Goal: Task Accomplishment & Management: Manage account settings

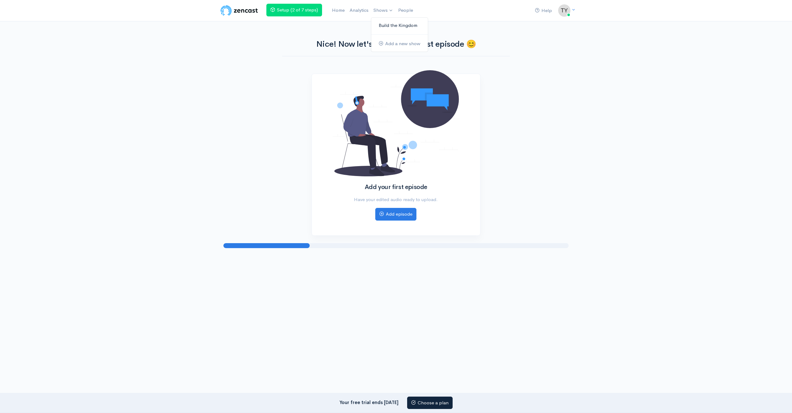
click at [389, 25] on link "Build the Kingdom" at bounding box center [399, 25] width 57 height 11
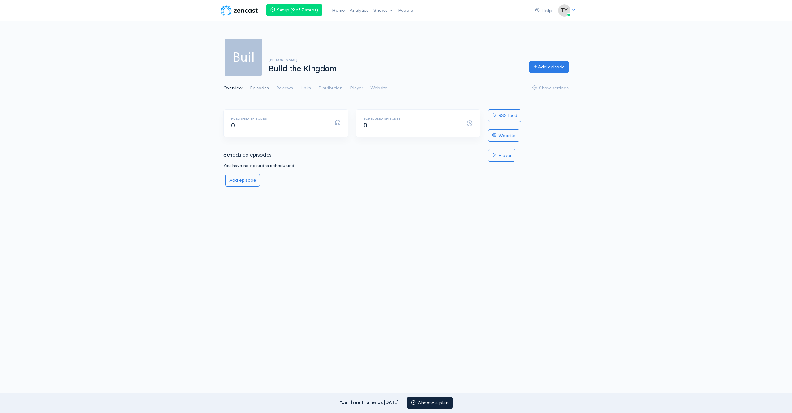
click at [255, 88] on link "Episodes" at bounding box center [259, 88] width 19 height 22
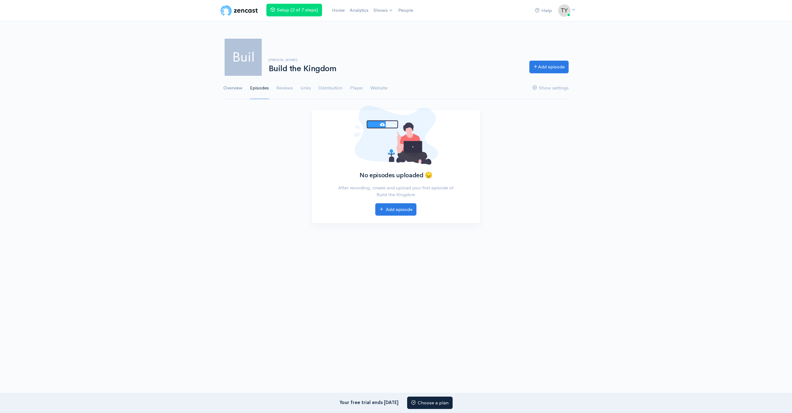
click at [233, 87] on link "Overview" at bounding box center [232, 88] width 19 height 22
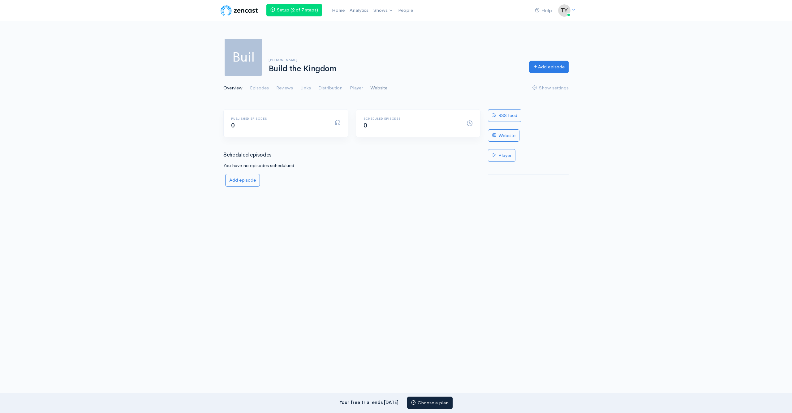
click at [375, 89] on link "Website" at bounding box center [378, 88] width 17 height 22
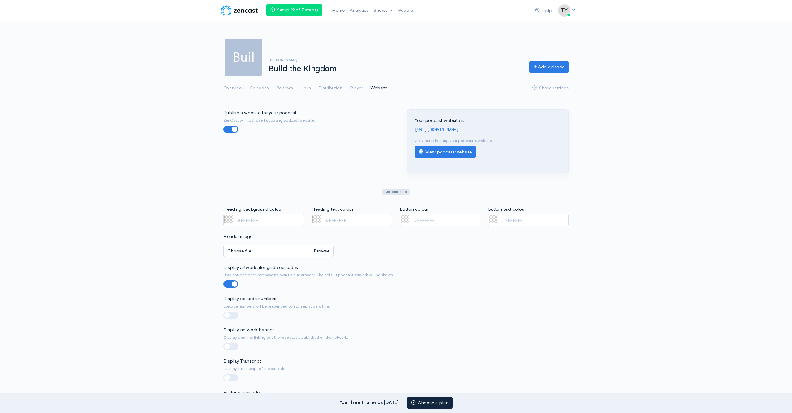
click at [459, 153] on link "View podcast website" at bounding box center [445, 152] width 61 height 13
click at [319, 252] on input "Choose file" at bounding box center [278, 251] width 110 height 13
type input "C:\fakepath\Motivation Podcast Cover-3.png"
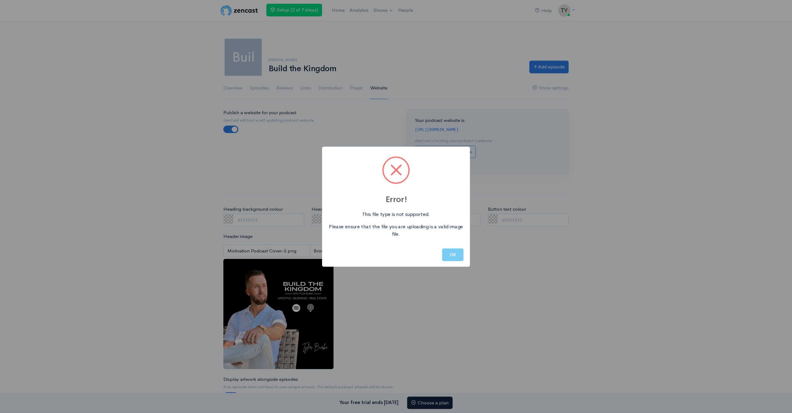
click at [451, 254] on button "OK" at bounding box center [452, 254] width 21 height 13
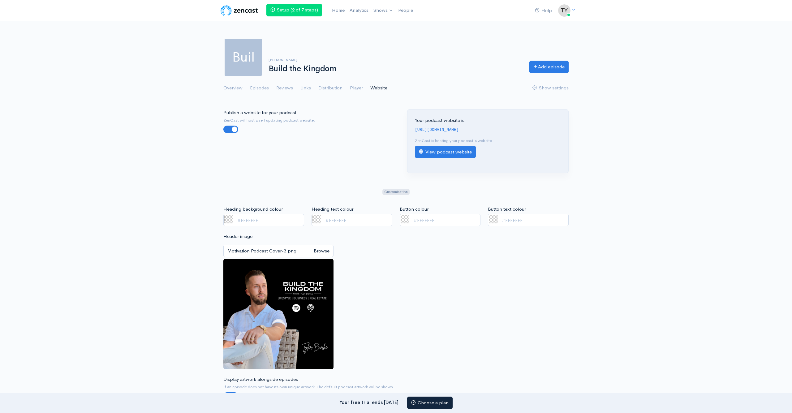
click at [455, 152] on link "View podcast website" at bounding box center [445, 152] width 61 height 13
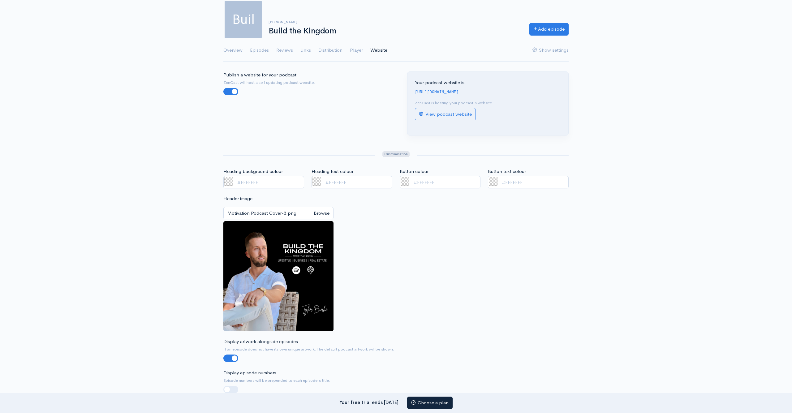
scroll to position [40, 0]
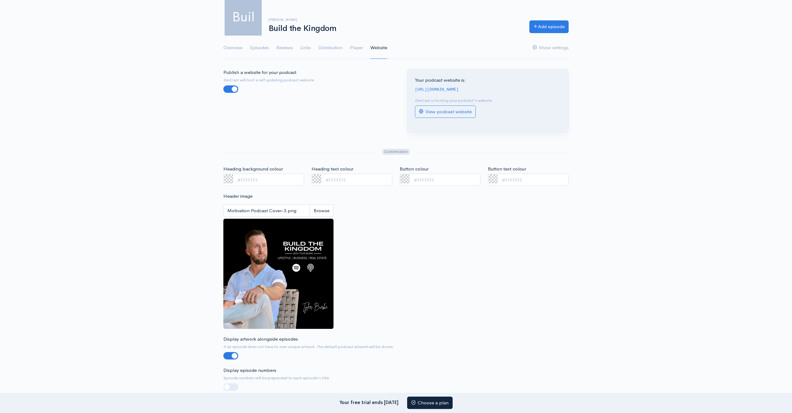
click at [324, 207] on input "Motivation Podcast Cover-3.png" at bounding box center [278, 211] width 110 height 13
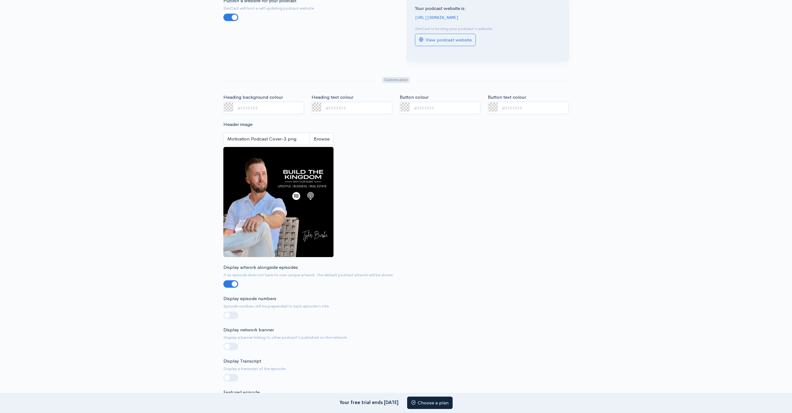
scroll to position [113, 0]
click at [241, 311] on label at bounding box center [241, 311] width 0 height 0
click at [228, 312] on input "checkbox" at bounding box center [225, 314] width 5 height 6
checkbox input "true"
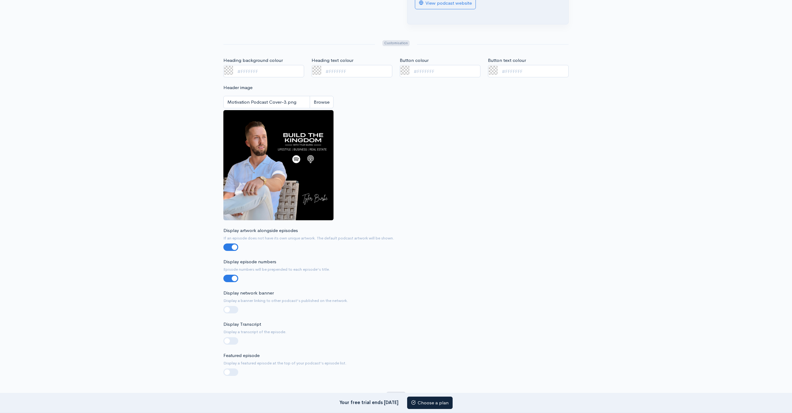
scroll to position [153, 0]
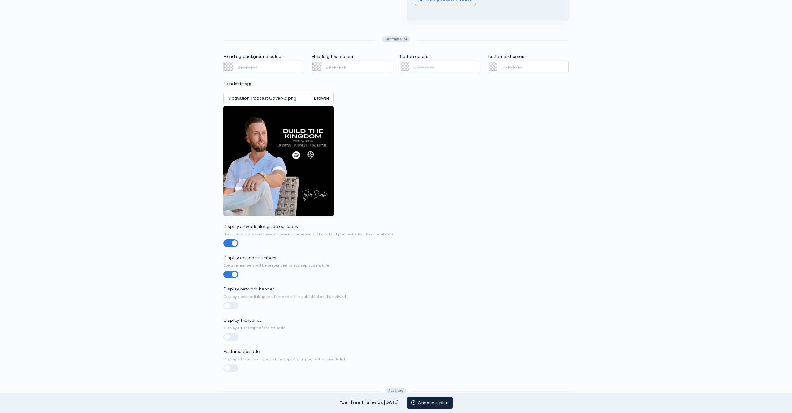
click at [241, 302] on label at bounding box center [241, 302] width 0 height 0
click at [228, 304] on input "checkbox" at bounding box center [225, 305] width 5 height 6
checkbox input "true"
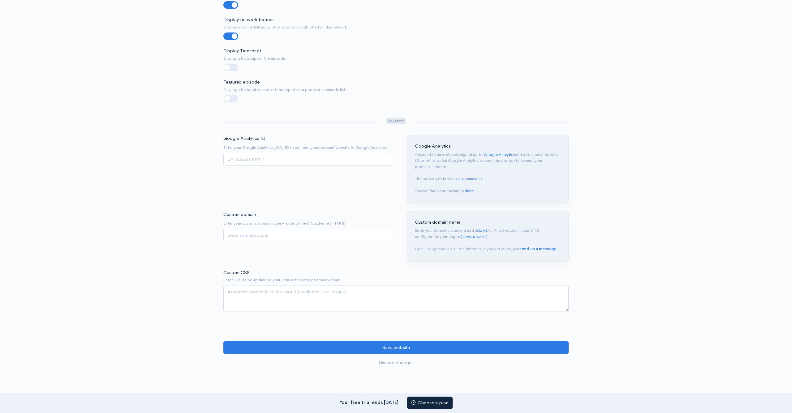
scroll to position [424, 0]
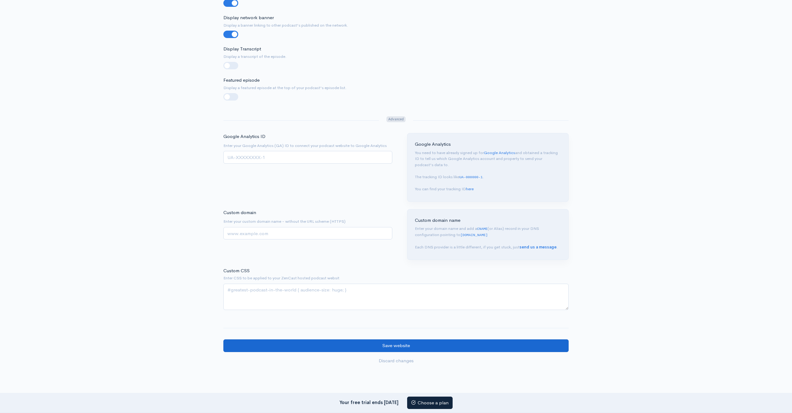
click at [384, 339] on input "Save website" at bounding box center [395, 345] width 345 height 13
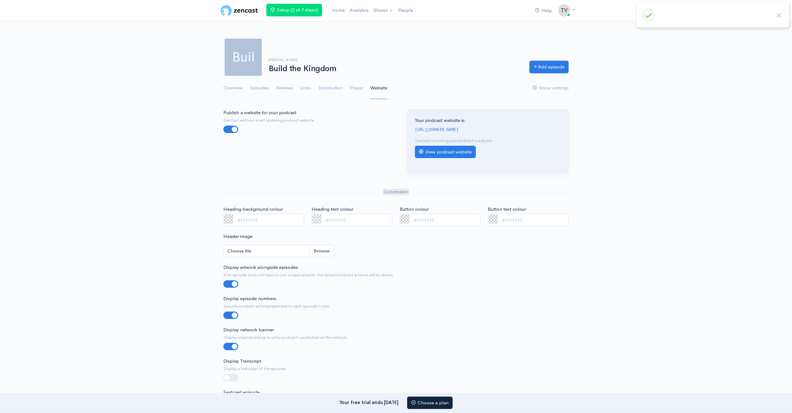
click at [441, 154] on link "View podcast website" at bounding box center [445, 152] width 61 height 13
click at [234, 89] on link "Overview" at bounding box center [232, 88] width 19 height 22
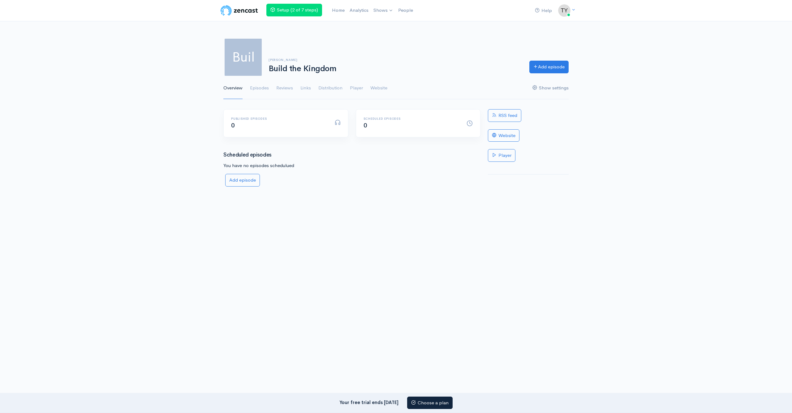
click at [546, 88] on link "Show settings" at bounding box center [550, 88] width 36 height 22
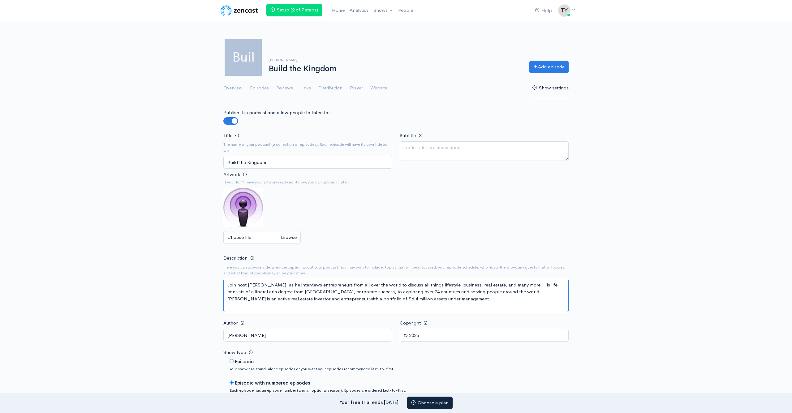
click at [330, 296] on textarea "Join host Tyler Burke, as he interviews entrepreneurs from all over the world t…" at bounding box center [395, 295] width 345 height 33
type textarea "Join host [PERSON_NAME], as he interviews entrepreneurs from all over the world…"
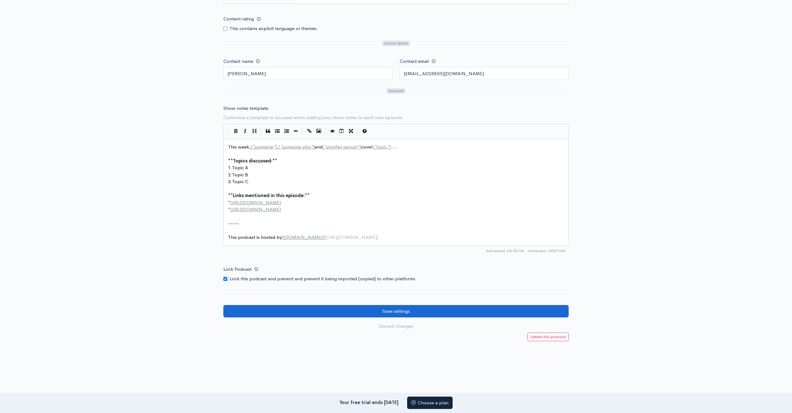
scroll to position [581, 0]
click at [432, 305] on input "Save settings" at bounding box center [395, 311] width 345 height 13
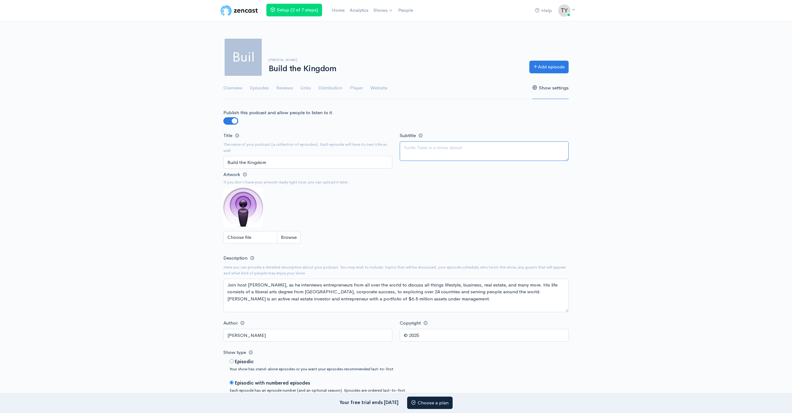
click at [421, 148] on textarea "Subtitle" at bounding box center [484, 150] width 169 height 19
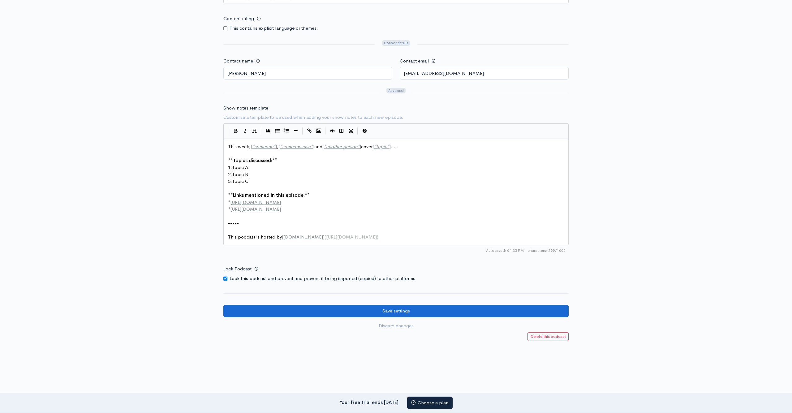
scroll to position [581, 0]
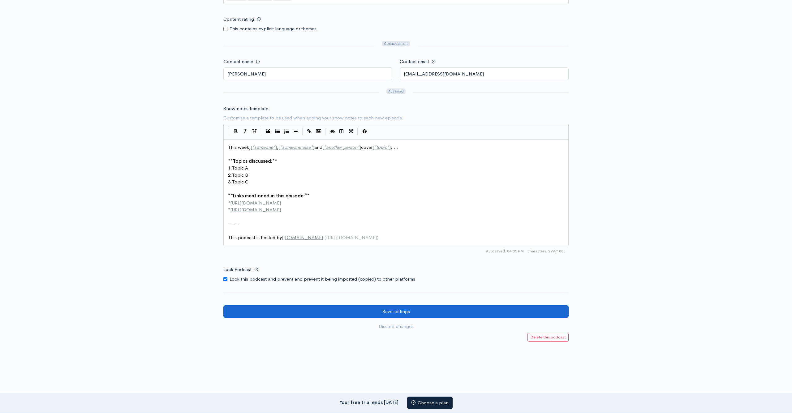
type textarea "Lifestyle | Business | Real Estate"
click at [508, 305] on input "Save settings" at bounding box center [395, 311] width 345 height 13
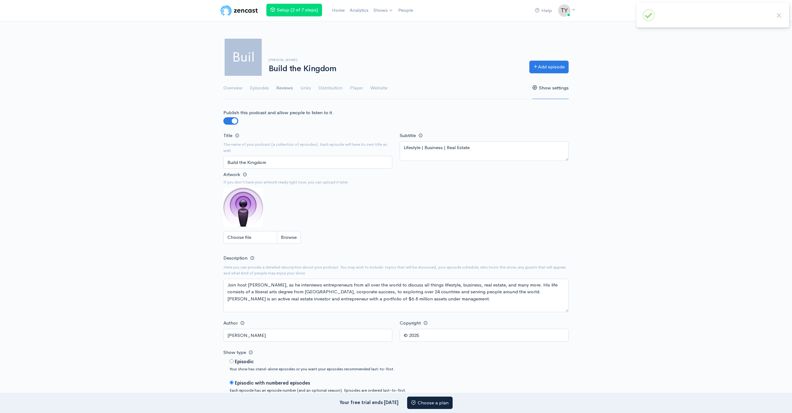
click at [284, 89] on link "Reviews" at bounding box center [284, 88] width 17 height 22
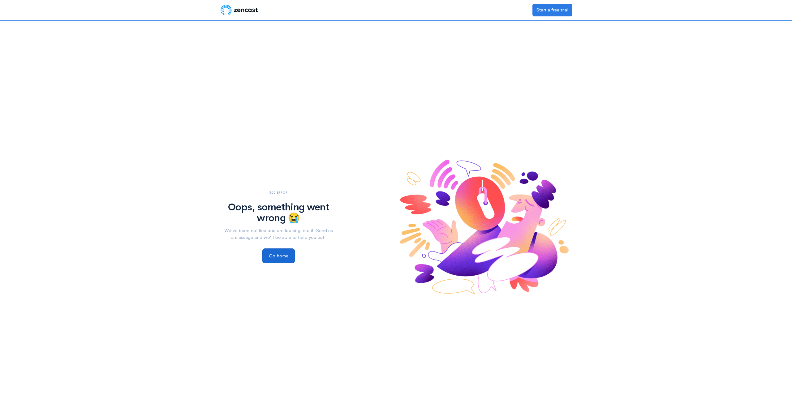
click at [278, 256] on link "Go home" at bounding box center [278, 255] width 32 height 15
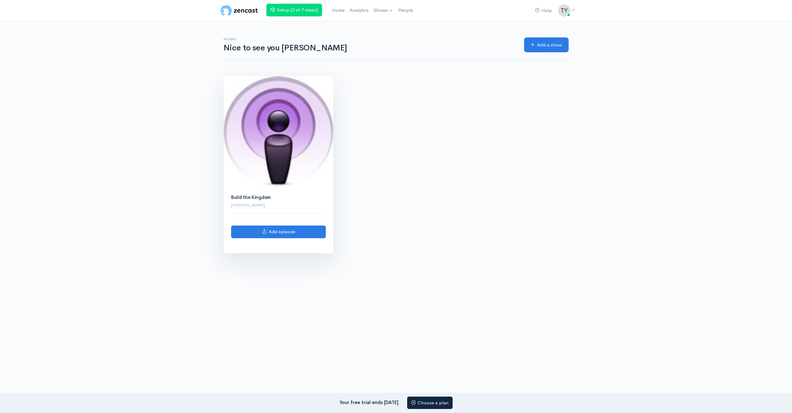
click at [282, 141] on img at bounding box center [279, 131] width 110 height 111
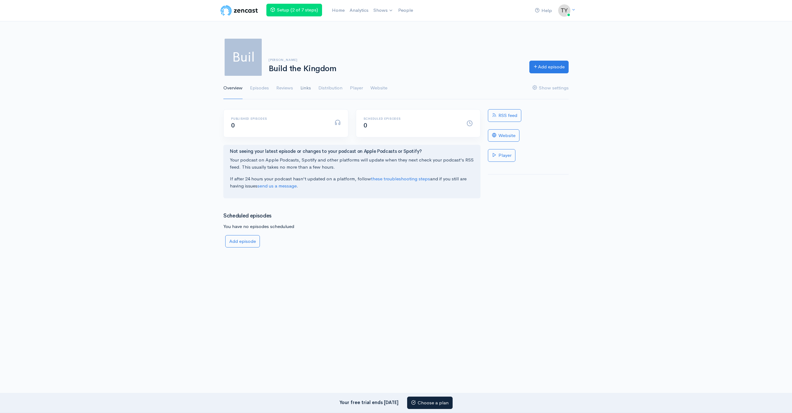
click at [310, 88] on link "Links" at bounding box center [305, 88] width 11 height 22
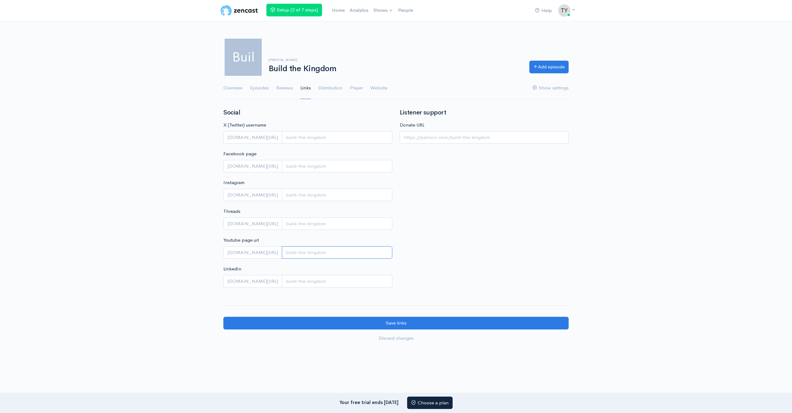
click at [301, 253] on input "Youtube page url" at bounding box center [337, 252] width 110 height 13
paste input "https://www.youtube.com/channel/UCb6w0sdC8zV1Qs7JyO6bzEg"
type input "https://www.youtube.com/channel/UCb6w0sdC8zV1Qs7JyO6bzEg"
click at [427, 252] on div "Listener support Donate URL" at bounding box center [484, 201] width 176 height 185
click at [298, 194] on input "Instagram" at bounding box center [337, 195] width 110 height 13
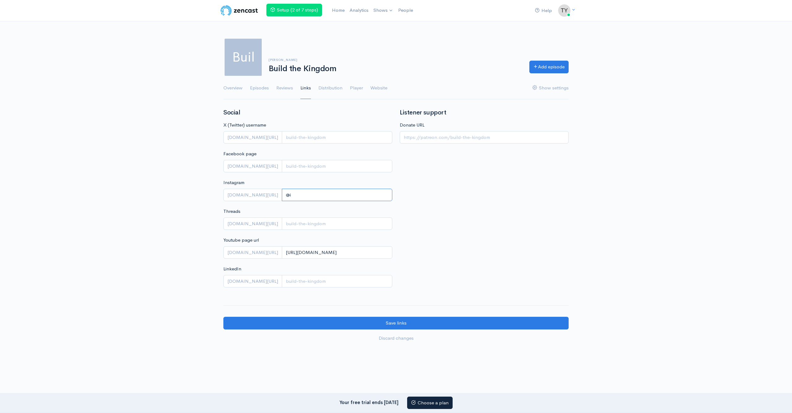
type input "@"
paste input "iamtylerburke/"
type input "iamtylerburke/"
click at [431, 197] on div "Listener support Donate URL" at bounding box center [484, 201] width 176 height 185
click at [311, 190] on input "iamtylerburke/" at bounding box center [337, 195] width 110 height 13
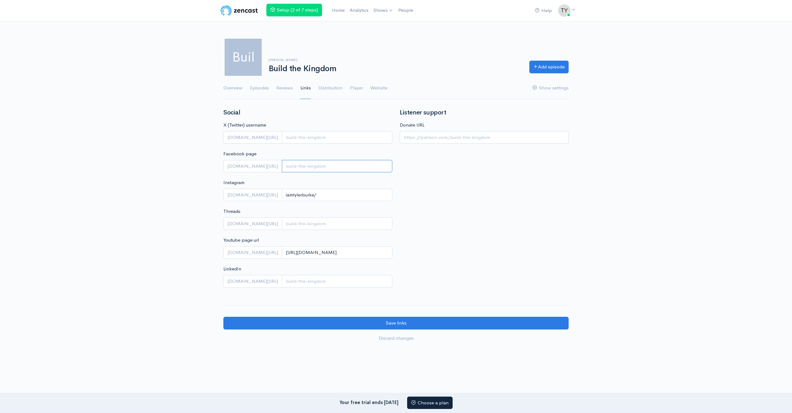
click at [329, 162] on input "Facebook page" at bounding box center [337, 166] width 110 height 13
paste input "tystestimony"
type input "tystestimony"
click at [383, 176] on div "Social X (Twitter) username x.com/ Facebook page facebook.com/ tystestimony Ins…" at bounding box center [308, 201] width 176 height 185
click at [300, 137] on input "X (Twitter) username" at bounding box center [337, 137] width 110 height 13
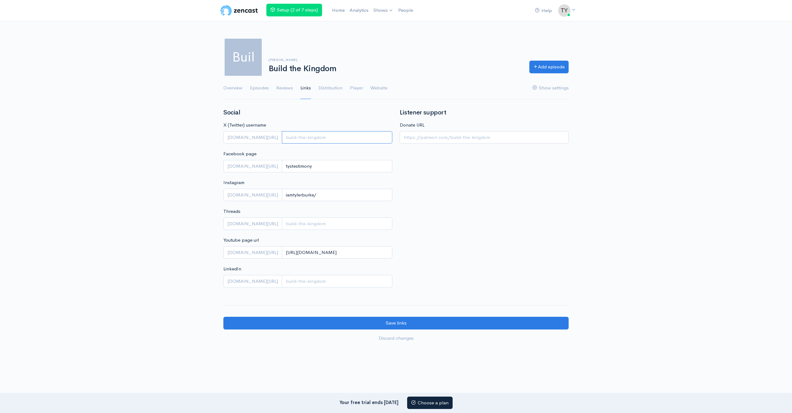
paste input "tylerdburke"
type input "tylerdburke"
click at [437, 166] on div "Listener support Donate URL" at bounding box center [484, 201] width 176 height 185
click at [461, 138] on input "Donate URL" at bounding box center [484, 137] width 169 height 13
click at [300, 224] on input "Threads" at bounding box center [337, 224] width 110 height 13
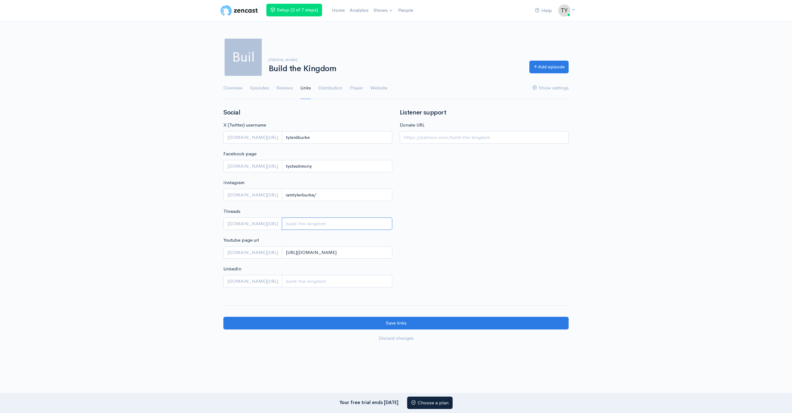
paste input "@iamtylerburke"
type input "@iamtylerburke"
click at [501, 213] on div "Listener support Donate URL" at bounding box center [484, 201] width 176 height 185
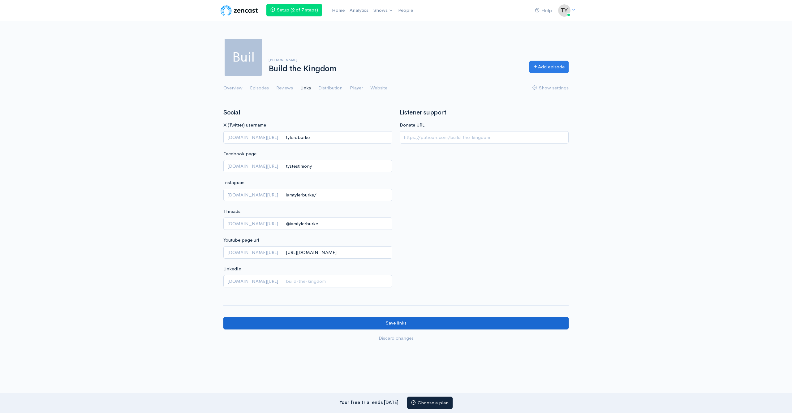
click at [408, 320] on input "Save links" at bounding box center [395, 323] width 345 height 13
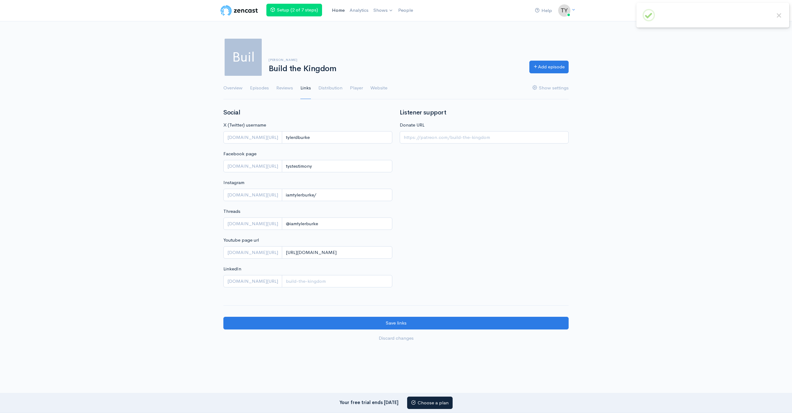
click at [341, 10] on link "Home" at bounding box center [339, 10] width 18 height 13
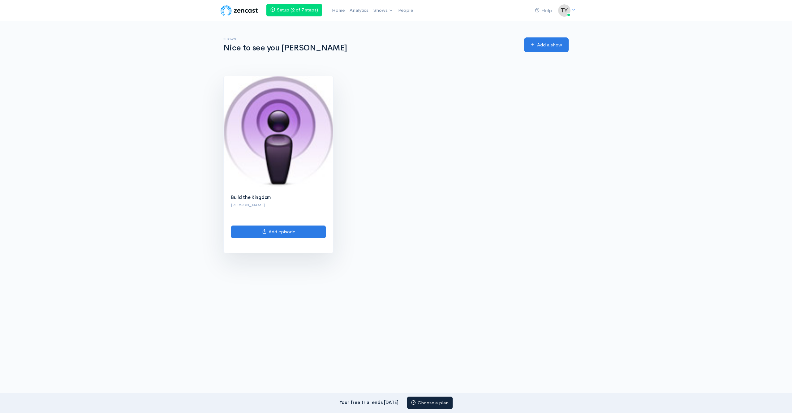
click at [282, 114] on img at bounding box center [279, 131] width 110 height 111
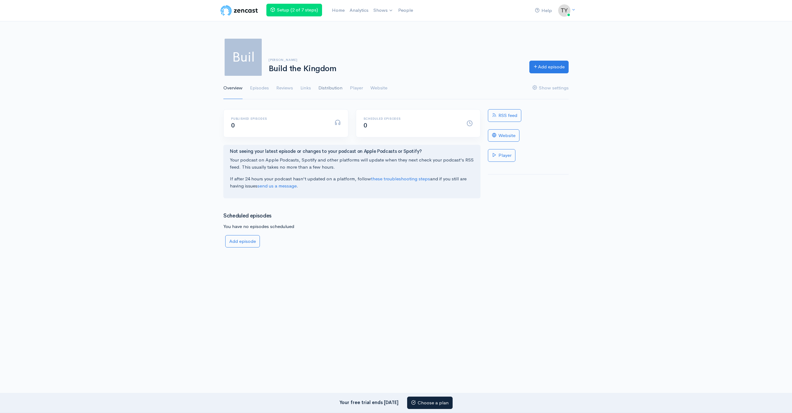
click at [326, 88] on link "Distribution" at bounding box center [330, 88] width 24 height 22
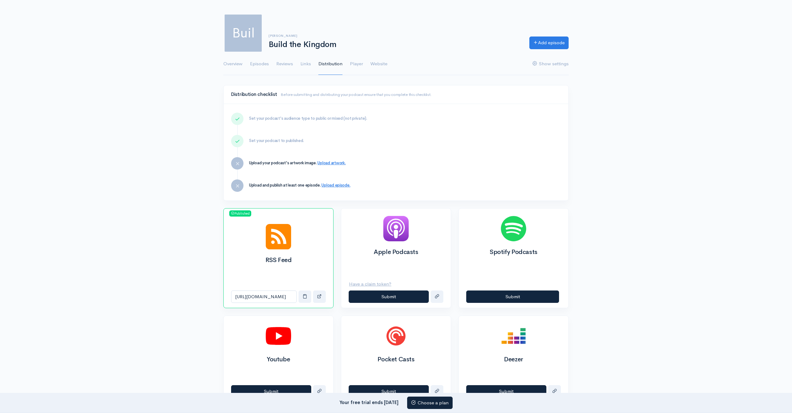
scroll to position [25, 0]
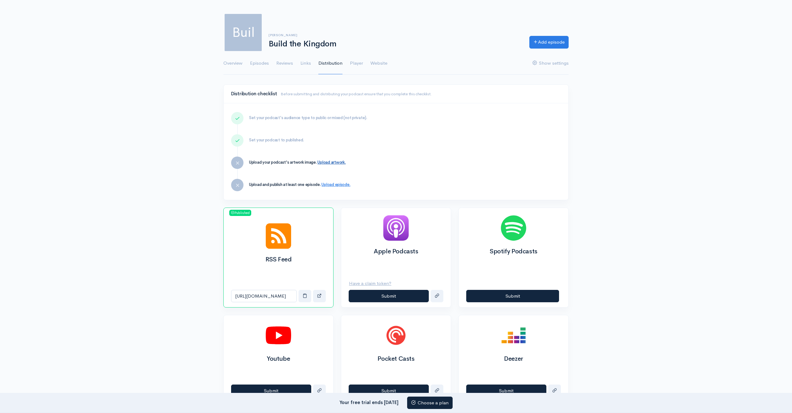
click at [338, 163] on link "Upload artwork." at bounding box center [331, 162] width 28 height 5
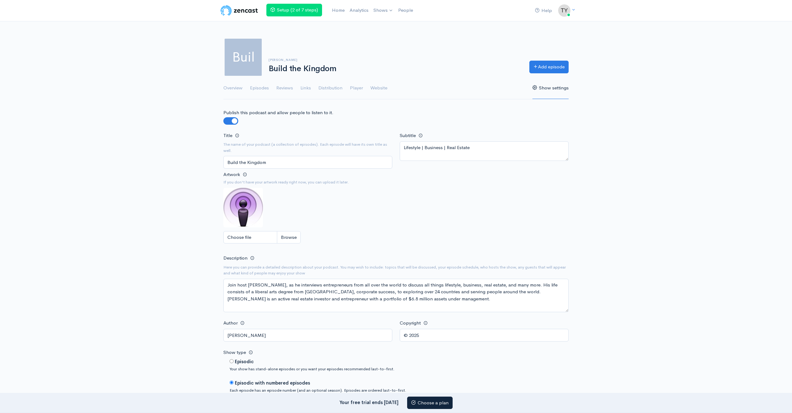
click at [283, 235] on input "Choose file" at bounding box center [261, 237] width 77 height 13
type input "C:\fakepath\Motivation Podcast Cover-3 2.png"
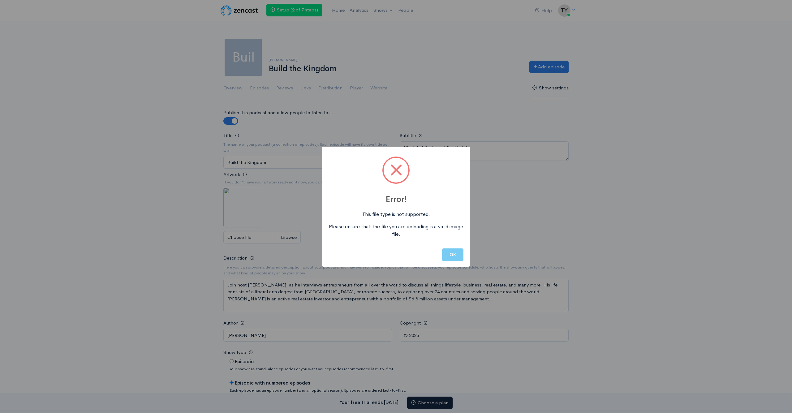
click at [449, 255] on button "OK" at bounding box center [452, 254] width 21 height 13
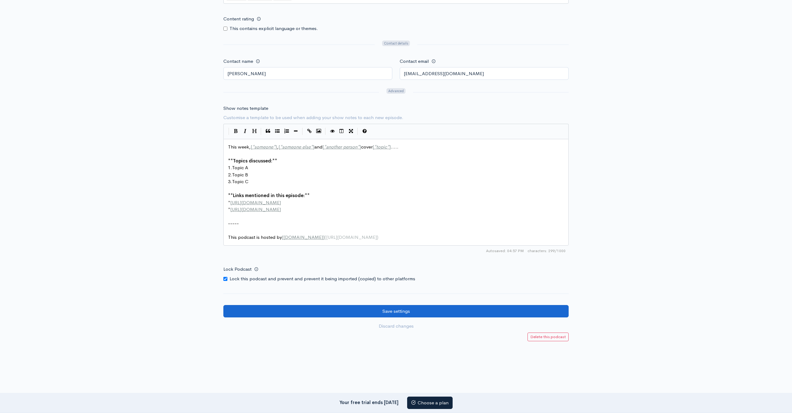
scroll to position [581, 0]
click at [487, 305] on input "Save settings" at bounding box center [395, 311] width 345 height 13
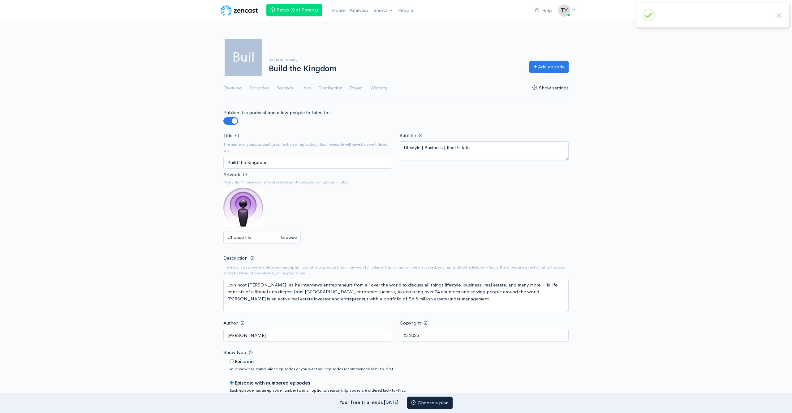
click at [290, 234] on input "Choose file" at bounding box center [261, 237] width 77 height 13
click at [242, 175] on link at bounding box center [245, 174] width 9 height 9
click at [284, 234] on input "Choose file" at bounding box center [261, 237] width 77 height 13
click at [283, 235] on input "Choose file" at bounding box center [261, 237] width 77 height 13
type input "C:\fakepath\Motivation Podcast Cover-3 2.jpg"
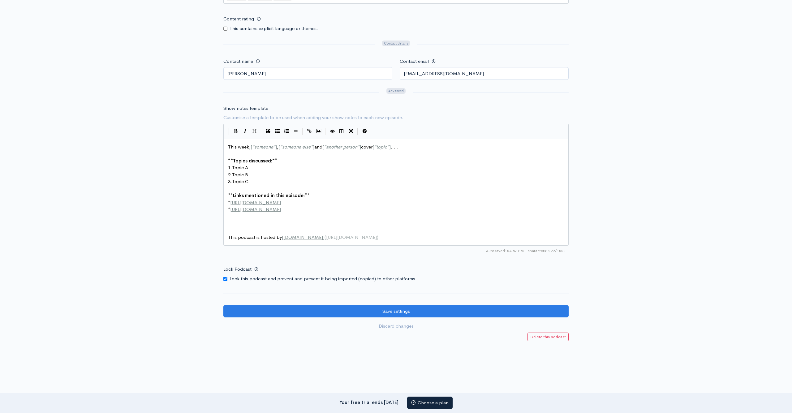
scroll to position [595, 0]
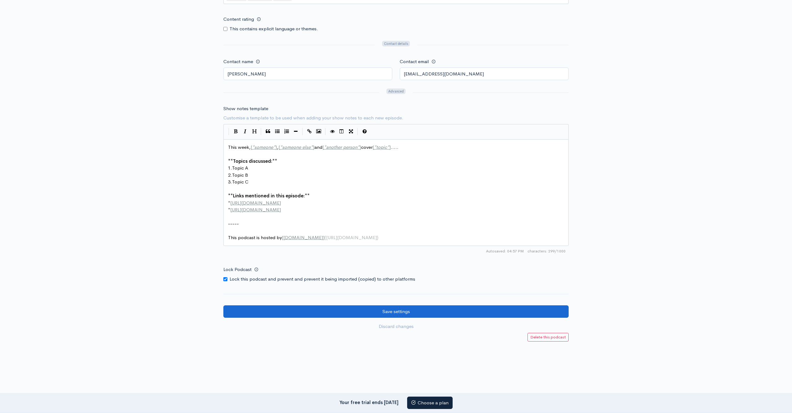
click at [410, 305] on input "Save settings" at bounding box center [395, 311] width 345 height 13
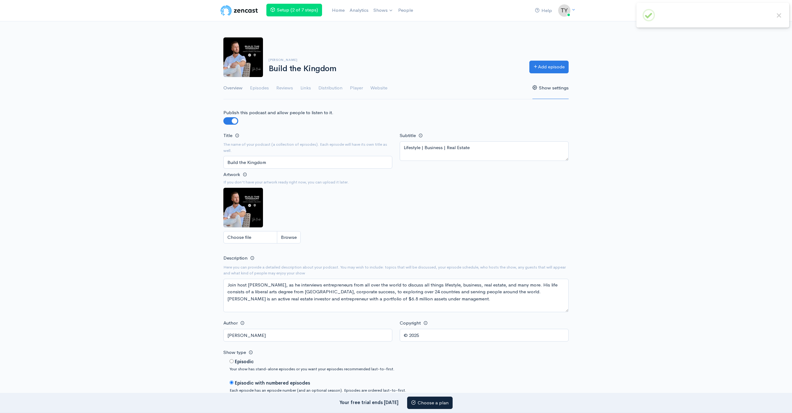
click at [237, 88] on link "Overview" at bounding box center [232, 88] width 19 height 22
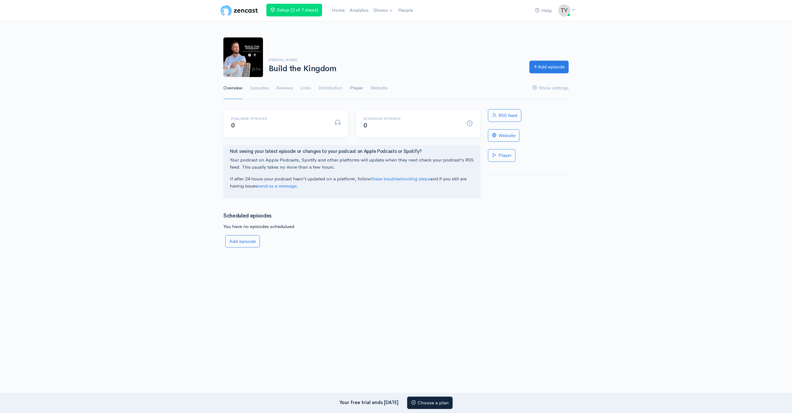
click at [357, 88] on link "Player" at bounding box center [356, 88] width 13 height 22
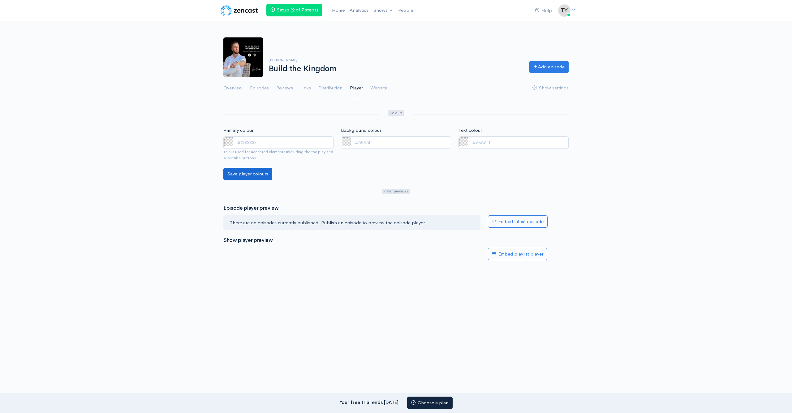
click at [243, 171] on input "Save player colours" at bounding box center [247, 174] width 49 height 13
click at [228, 142] on span at bounding box center [228, 141] width 9 height 9
click at [192, 168] on div "Help Notifications View all Your profile Team settings Default team Current Log…" at bounding box center [396, 192] width 792 height 385
click at [378, 89] on link "Website" at bounding box center [378, 88] width 17 height 22
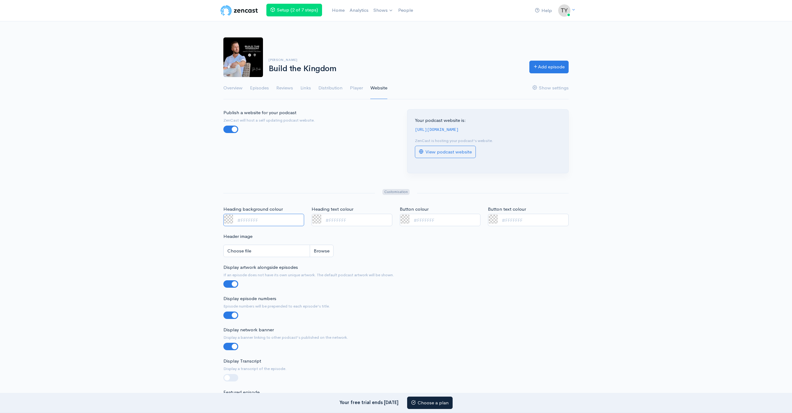
click at [242, 220] on input "Heading background colour" at bounding box center [263, 220] width 81 height 13
type input "#000000"
drag, startPoint x: 222, startPoint y: 211, endPoint x: 215, endPoint y: 221, distance: 12.6
click at [215, 221] on div "Help Notifications View all Your profile Team settings Default team Current Log…" at bounding box center [396, 352] width 792 height 705
click at [201, 222] on div "Help Notifications View all Your profile Team settings Default team Current Log…" at bounding box center [396, 352] width 792 height 705
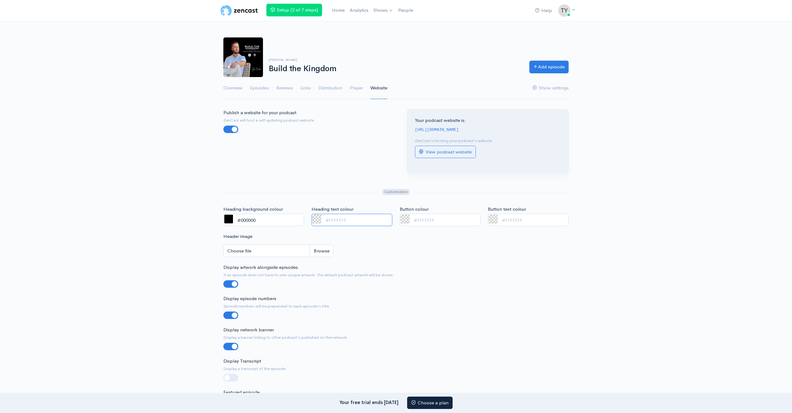
click at [350, 218] on input "Heading text colour" at bounding box center [352, 220] width 81 height 13
type input "#ffffff"
drag, startPoint x: 313, startPoint y: 211, endPoint x: 298, endPoint y: 146, distance: 67.0
click at [298, 146] on form "Publish a website for your podcast ZenCast will host a self updating podcast we…" at bounding box center [395, 394] width 345 height 570
click at [413, 257] on div "Header image Choose file 0" at bounding box center [396, 248] width 353 height 31
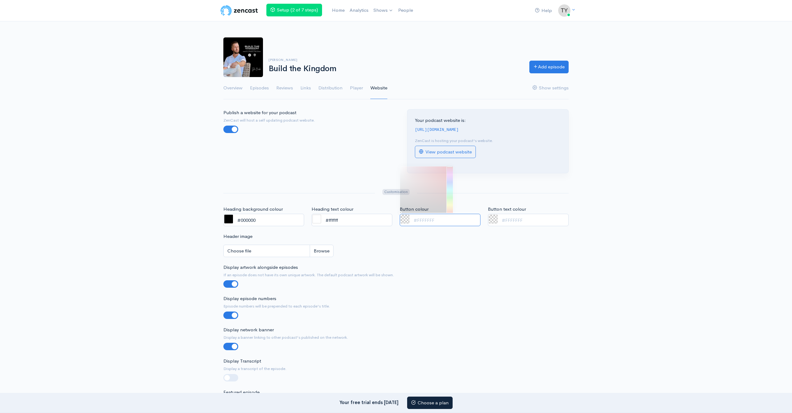
click at [442, 220] on input "Button colour" at bounding box center [440, 220] width 81 height 13
type input "#616161"
drag, startPoint x: 400, startPoint y: 212, endPoint x: 400, endPoint y: 194, distance: 17.3
click at [400, 194] on div at bounding box center [401, 195] width 4 height 4
click at [441, 280] on div at bounding box center [396, 283] width 353 height 7
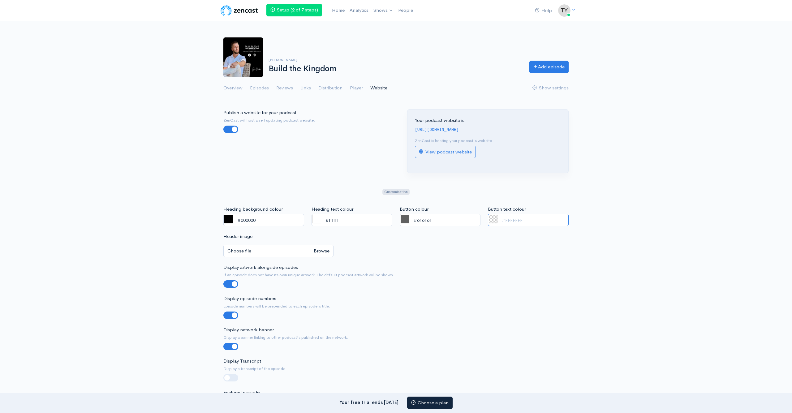
click at [498, 217] on input "Button text colour" at bounding box center [528, 220] width 81 height 13
type input "#ffffff"
drag, startPoint x: 488, startPoint y: 210, endPoint x: 483, endPoint y: 149, distance: 61.5
click at [483, 149] on form "Publish a website for your podcast ZenCast will host a self updating podcast we…" at bounding box center [395, 394] width 345 height 570
click at [437, 280] on div at bounding box center [396, 283] width 353 height 7
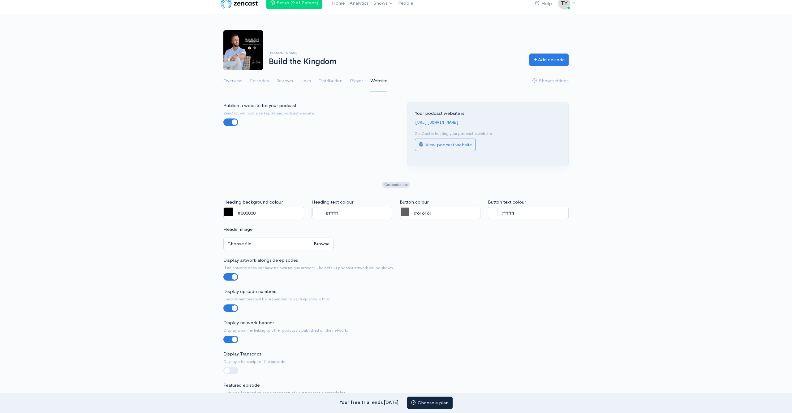
scroll to position [8, 0]
click at [318, 241] on input "Choose file" at bounding box center [278, 243] width 110 height 13
type input "C:\fakepath\IMG_0086.jpeg"
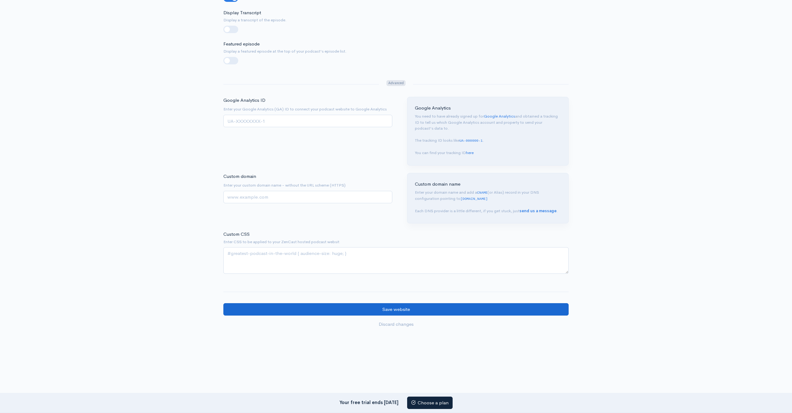
scroll to position [448, 0]
click at [383, 304] on input "Save website" at bounding box center [395, 310] width 345 height 13
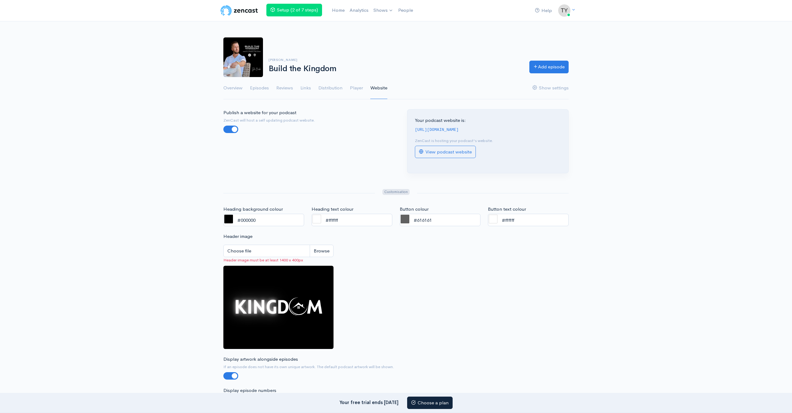
click at [323, 251] on input "Choose file" at bounding box center [278, 251] width 110 height 13
type input "C:\fakepath\Untitled design-3.png"
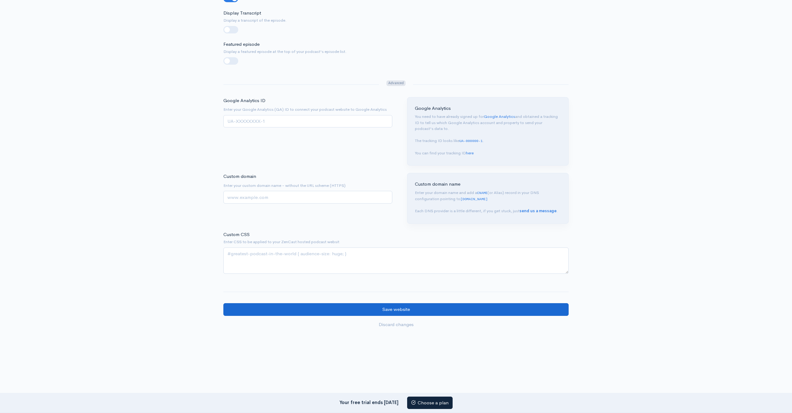
scroll to position [416, 0]
click at [417, 304] on input "Save website" at bounding box center [395, 310] width 345 height 13
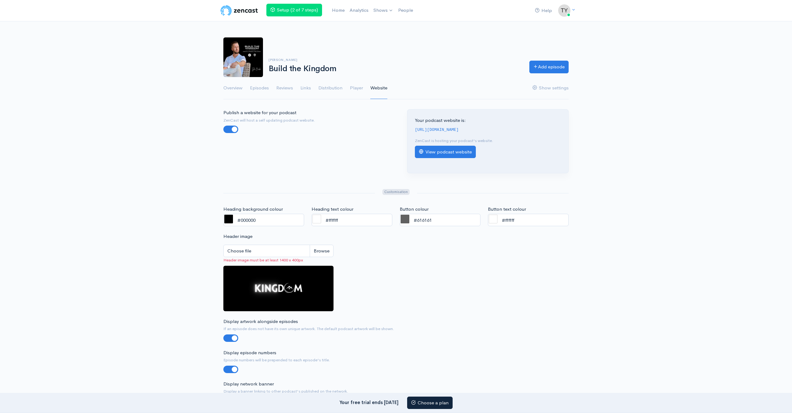
click at [446, 151] on link "View podcast website" at bounding box center [445, 152] width 61 height 13
click at [236, 90] on link "Overview" at bounding box center [232, 88] width 19 height 22
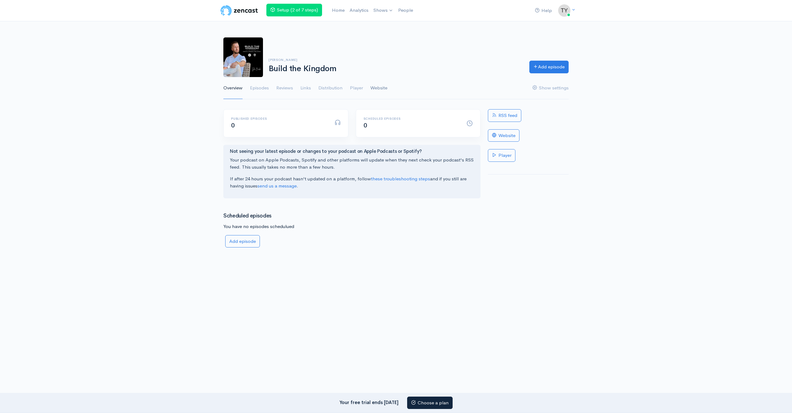
click at [379, 89] on link "Website" at bounding box center [378, 88] width 17 height 22
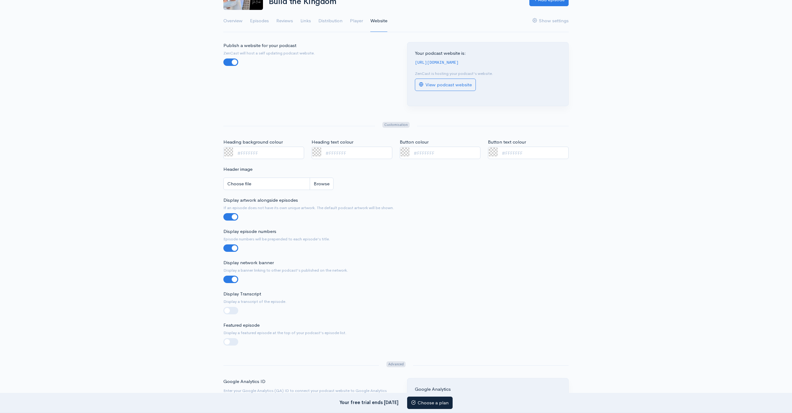
scroll to position [22, 0]
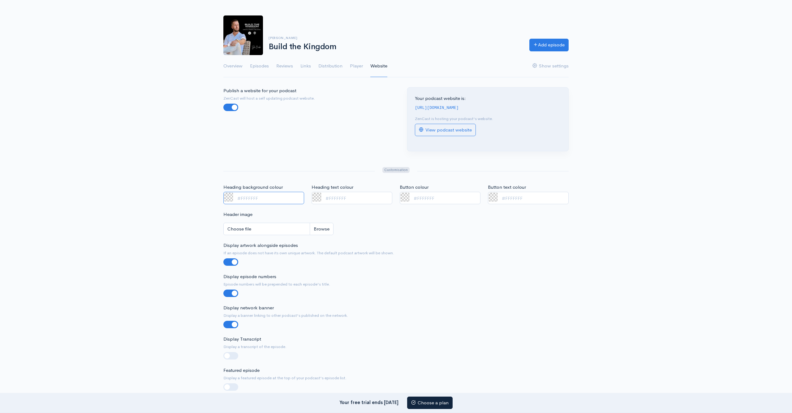
click at [251, 199] on input "Heading background colour" at bounding box center [263, 198] width 81 height 13
type input "#000000"
drag, startPoint x: 227, startPoint y: 187, endPoint x: 210, endPoint y: 213, distance: 31.8
click at [210, 213] on div "Help Notifications View all Your profile Team settings Default team Current Log…" at bounding box center [396, 330] width 792 height 705
click at [204, 218] on div "Help Notifications View all Your profile Team settings Default team Current Log…" at bounding box center [396, 330] width 792 height 705
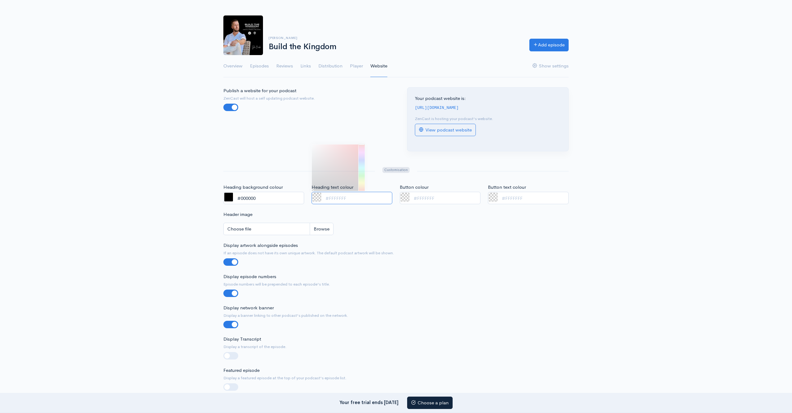
click at [345, 195] on input "Heading text colour" at bounding box center [352, 198] width 81 height 13
type input "#ffffff"
drag, startPoint x: 312, startPoint y: 189, endPoint x: 308, endPoint y: 131, distance: 58.0
click at [308, 131] on form "Publish a website for your podcast ZenCast will host a self updating podcast we…" at bounding box center [395, 372] width 345 height 570
click at [448, 265] on div "Display artwork alongside episodes If an episode does not have its own unique a…" at bounding box center [396, 257] width 353 height 31
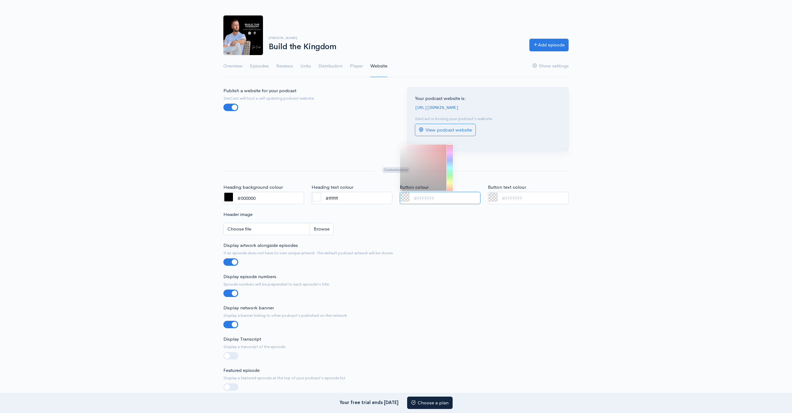
click at [415, 200] on input "Button colour" at bounding box center [440, 198] width 81 height 13
type input "#4a4a4a"
drag, startPoint x: 401, startPoint y: 189, endPoint x: 399, endPoint y: 176, distance: 12.5
click at [399, 176] on div at bounding box center [400, 178] width 4 height 4
click at [458, 228] on div "Header image Choose file 0" at bounding box center [396, 226] width 353 height 31
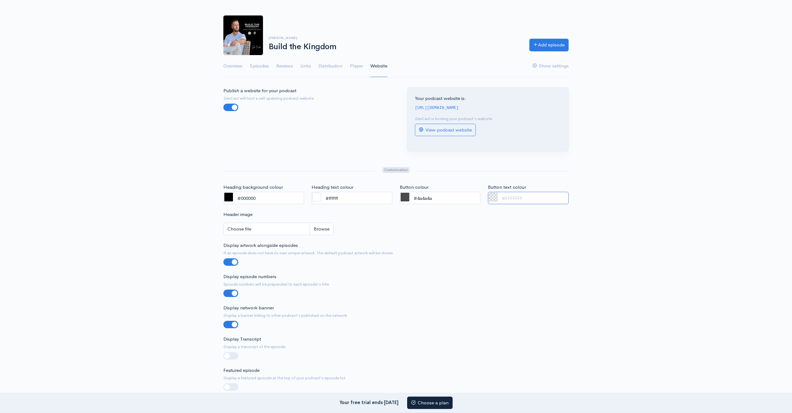
click at [505, 197] on input "Button text colour" at bounding box center [528, 198] width 81 height 13
type input "#ffffff"
drag, startPoint x: 488, startPoint y: 189, endPoint x: 482, endPoint y: 119, distance: 70.1
click at [482, 119] on form "Publish a website for your podcast ZenCast will host a self updating podcast we…" at bounding box center [395, 372] width 345 height 570
click at [500, 251] on small "If an episode does not have its own unique artwork. The default podcast artwork…" at bounding box center [395, 253] width 345 height 6
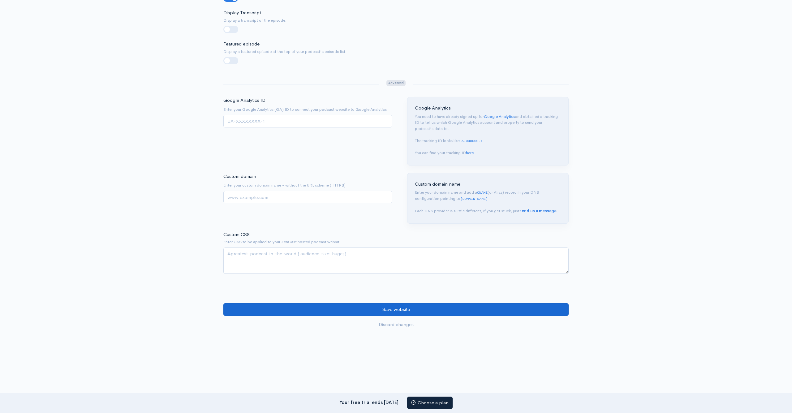
click at [433, 305] on input "Save website" at bounding box center [395, 309] width 345 height 13
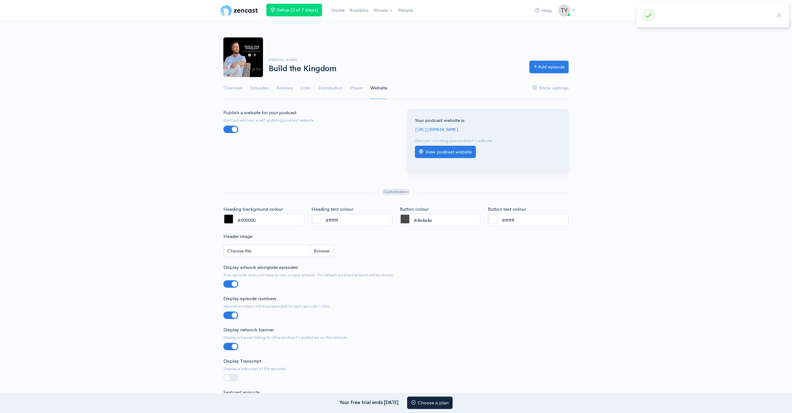
click at [455, 153] on link "View podcast website" at bounding box center [445, 152] width 61 height 13
click at [237, 88] on link "Overview" at bounding box center [232, 88] width 19 height 22
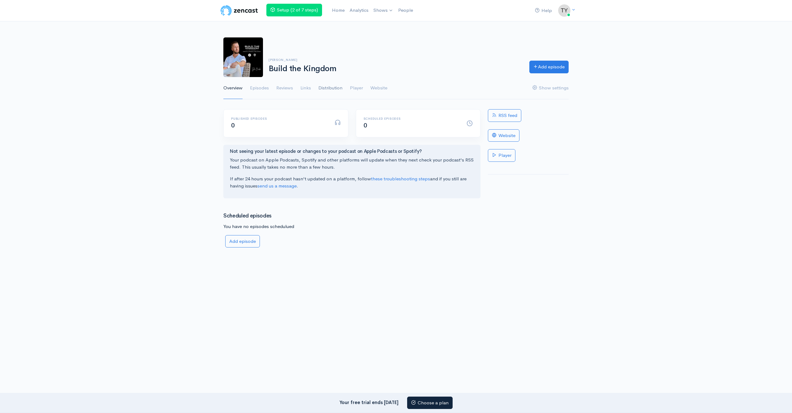
click at [332, 86] on link "Distribution" at bounding box center [330, 88] width 24 height 22
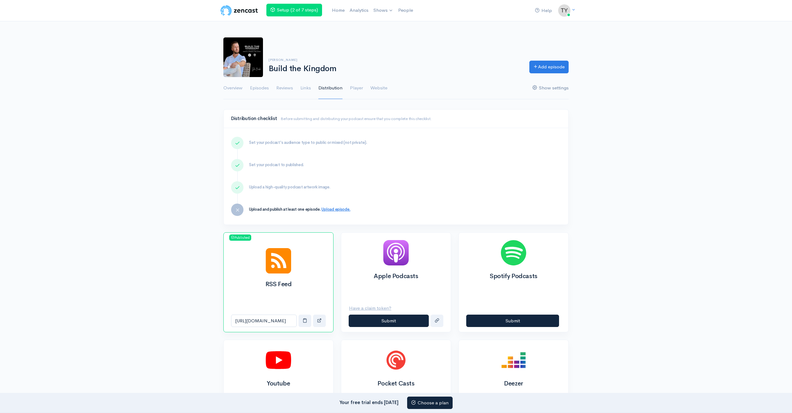
click at [551, 83] on link "Show settings" at bounding box center [550, 88] width 36 height 22
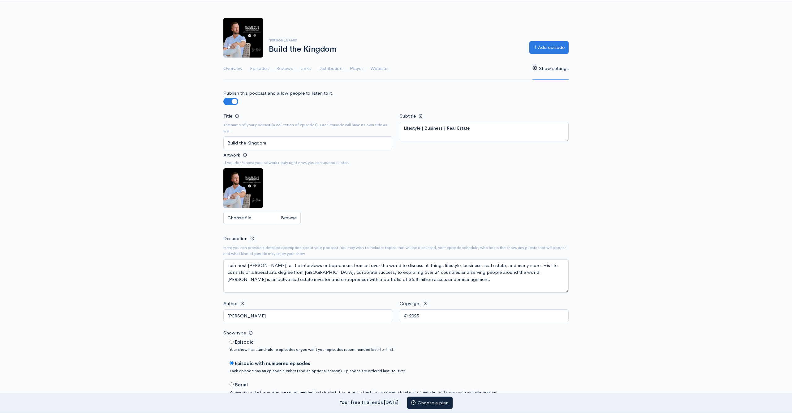
scroll to position [20, 0]
click at [339, 269] on textarea "Join host Tyler Burke, as he interviews entrepreneurs from all over the world t…" at bounding box center [395, 275] width 345 height 33
click at [355, 269] on textarea "Join host Tyler Burke, as he interviews entrepreneurs from all over the world t…" at bounding box center [395, 275] width 345 height 33
type textarea "Join host Tyler Burke, as he interviews entrepreneurs from all over the world t…"
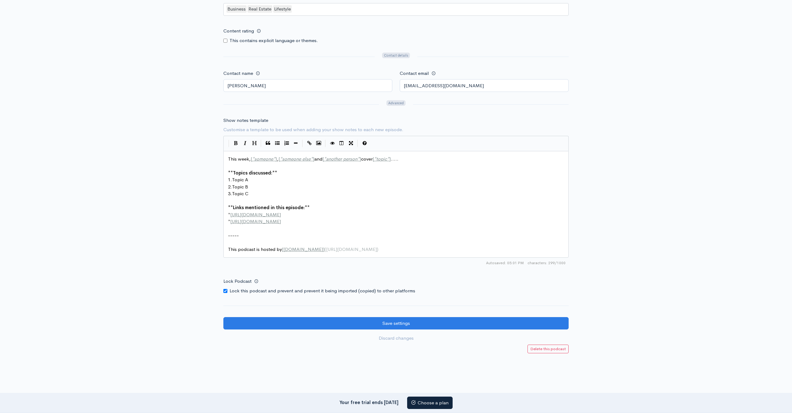
scroll to position [580, 0]
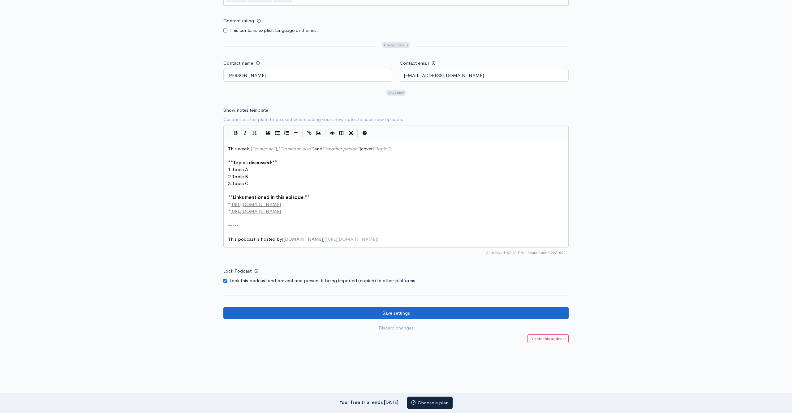
click at [463, 308] on input "Save settings" at bounding box center [395, 313] width 345 height 13
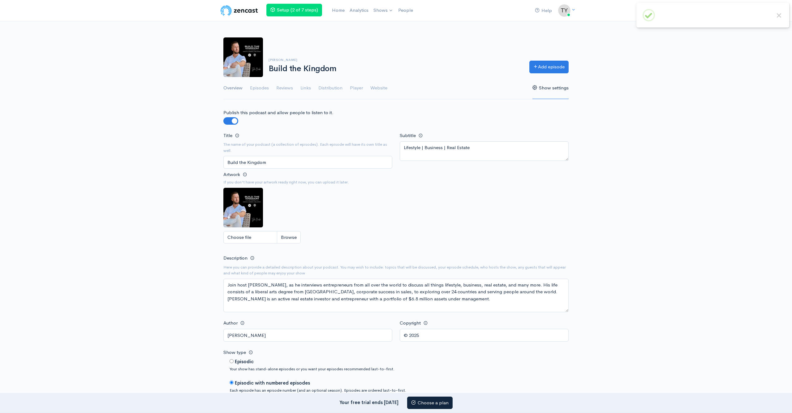
click at [238, 88] on link "Overview" at bounding box center [232, 88] width 19 height 22
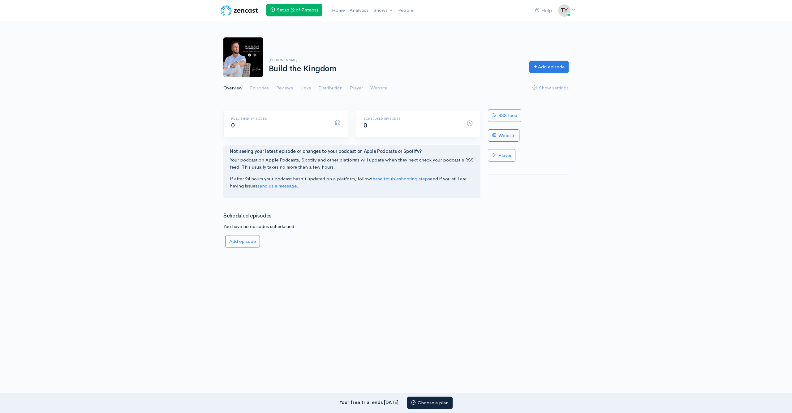
click at [294, 7] on link "Setup (2 of 7 steps)" at bounding box center [294, 10] width 56 height 13
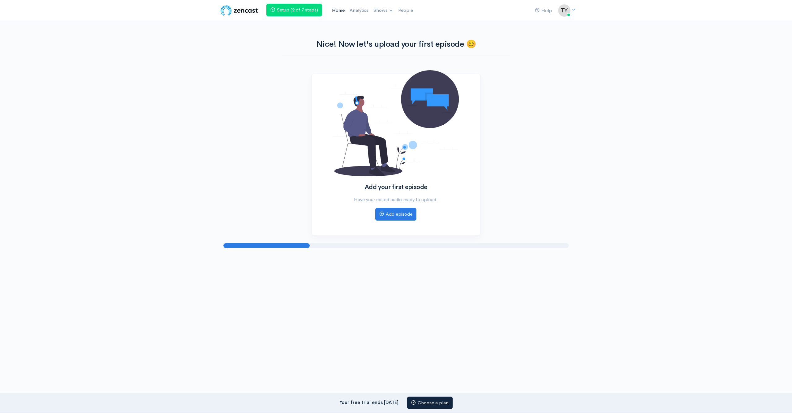
click at [337, 8] on link "Home" at bounding box center [339, 10] width 18 height 13
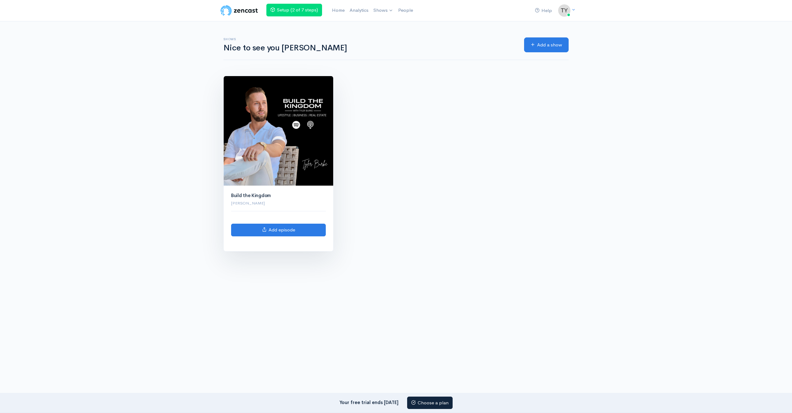
click at [299, 149] on img at bounding box center [279, 131] width 110 height 110
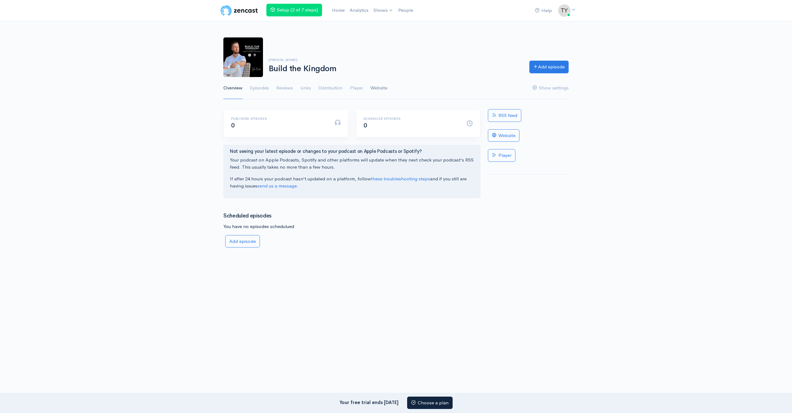
click at [385, 87] on link "Website" at bounding box center [378, 88] width 17 height 22
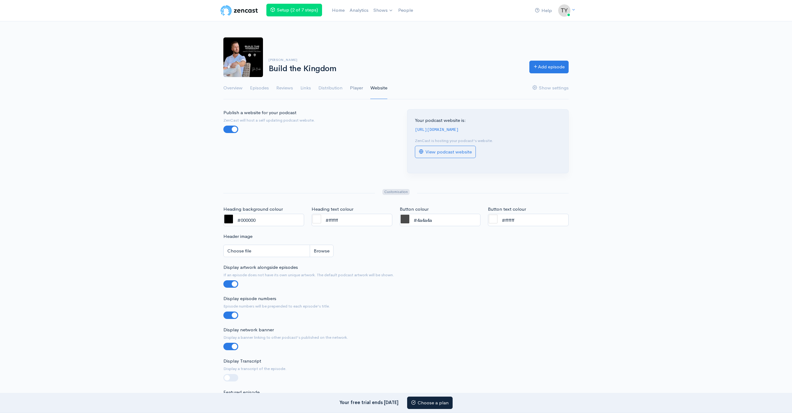
click at [355, 88] on link "Player" at bounding box center [356, 88] width 13 height 22
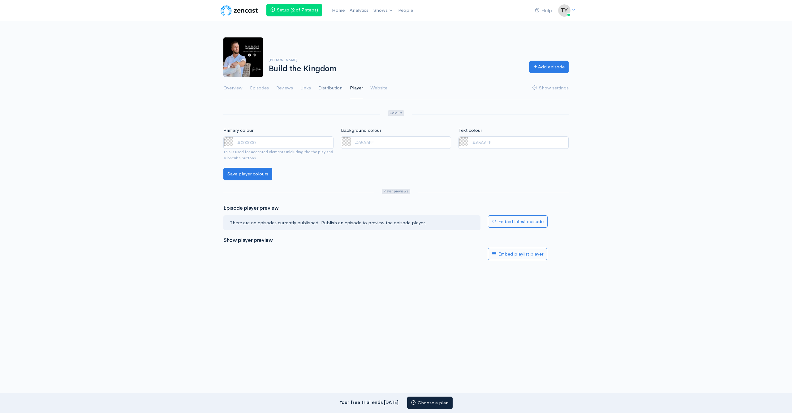
click at [338, 88] on link "Distribution" at bounding box center [330, 88] width 24 height 22
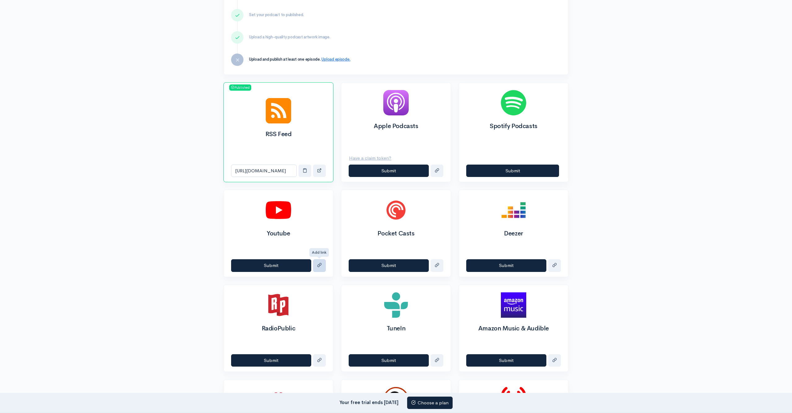
click at [322, 265] on button "submit" at bounding box center [319, 265] width 13 height 13
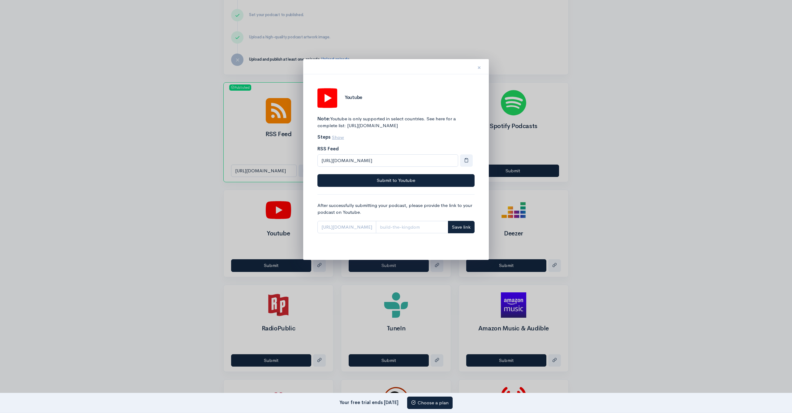
click at [478, 66] on span "×" at bounding box center [479, 67] width 4 height 9
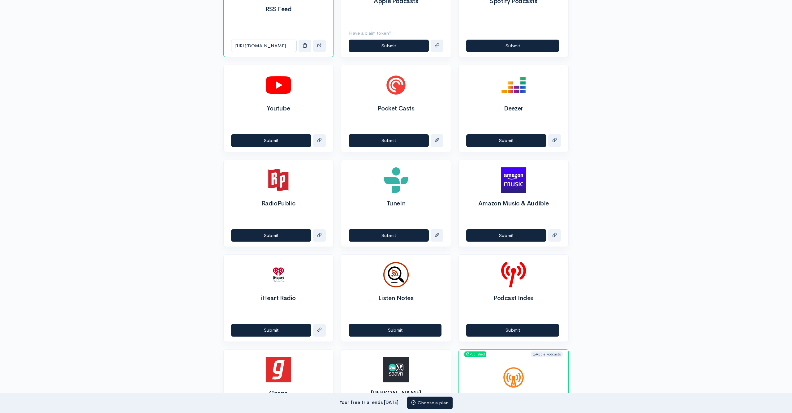
click at [652, 98] on div "Help Notifications View all Your profile Team settings Default team Current Log…" at bounding box center [396, 149] width 792 height 848
